Goal: Task Accomplishment & Management: Complete application form

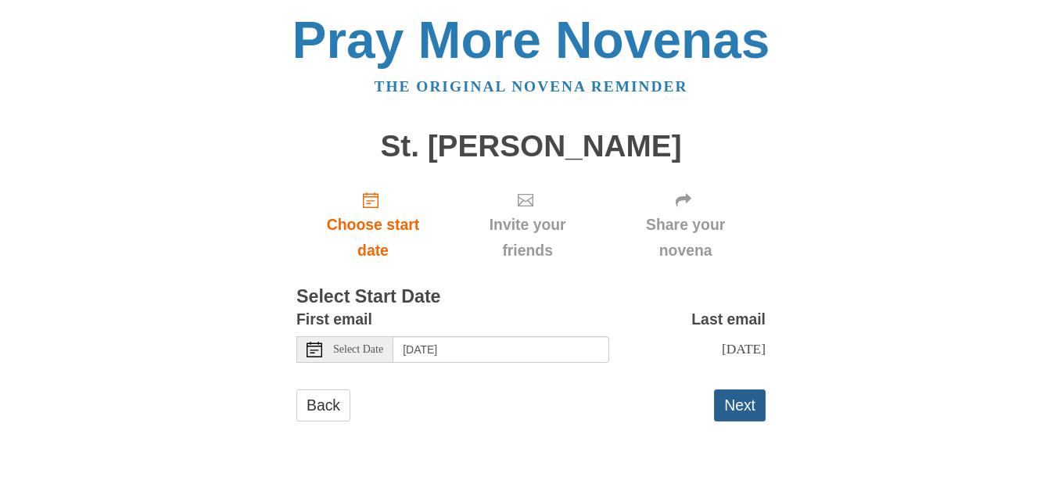
click at [754, 408] on button "Next" at bounding box center [740, 405] width 52 height 32
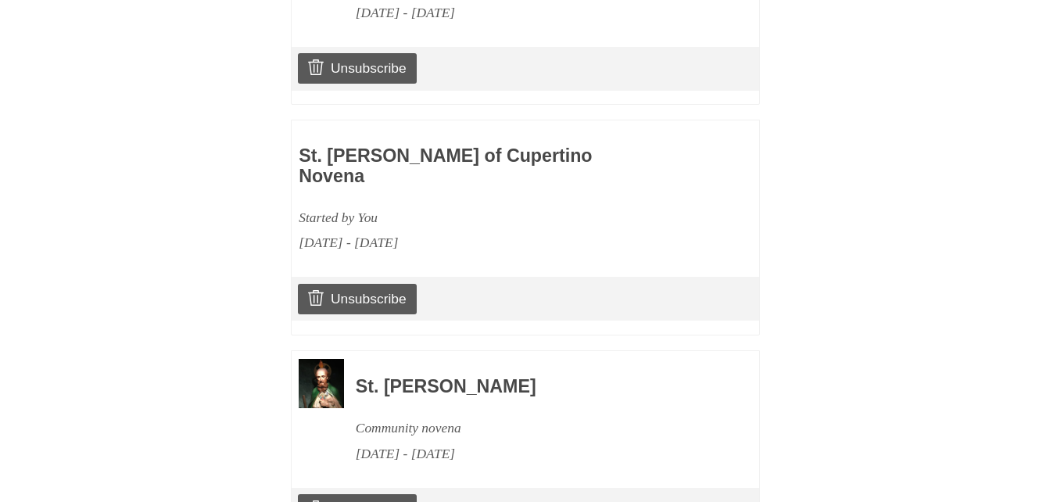
scroll to position [2033, 0]
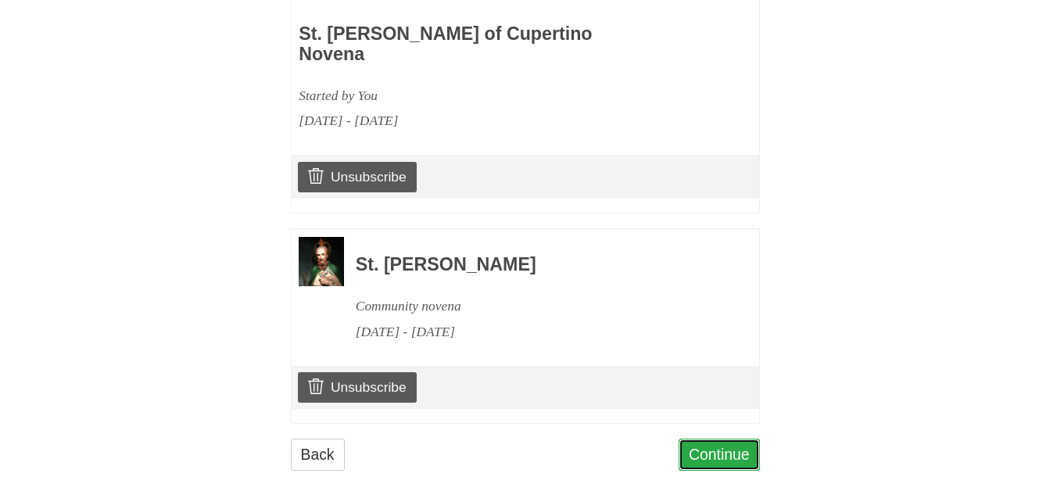
click at [733, 439] on link "Continue" at bounding box center [719, 455] width 81 height 32
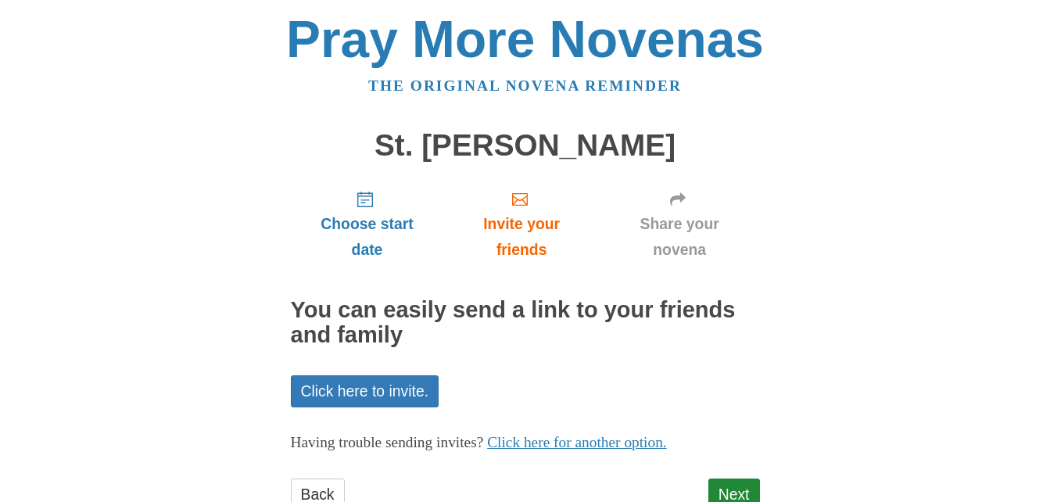
scroll to position [55, 0]
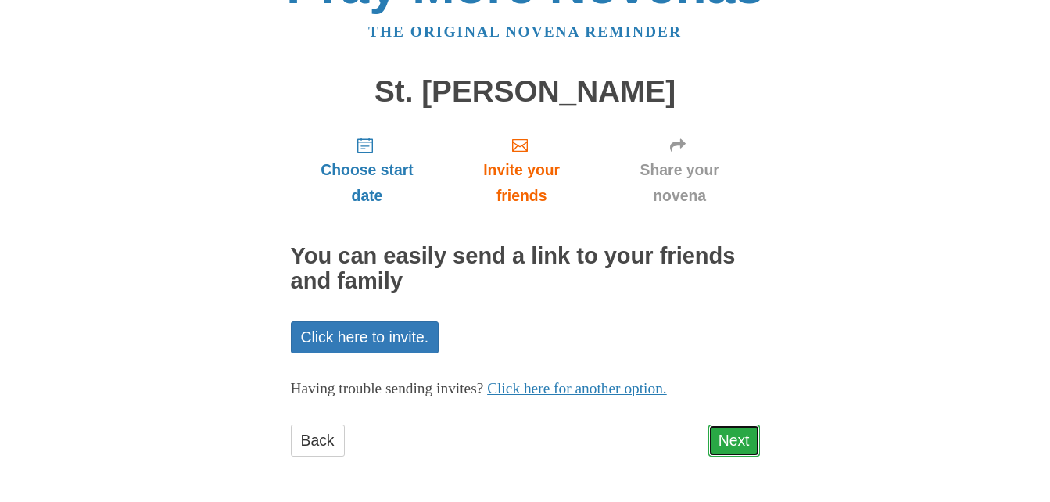
click at [728, 436] on link "Next" at bounding box center [735, 441] width 52 height 32
